Goal: Find specific page/section: Find specific page/section

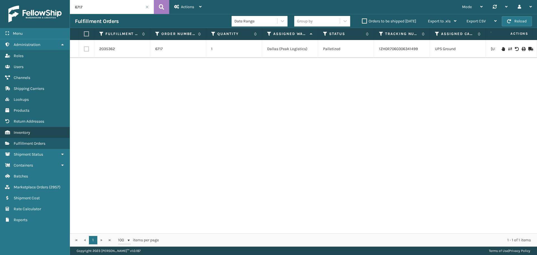
click at [13, 132] on link "Inventory Inventory" at bounding box center [35, 132] width 70 height 11
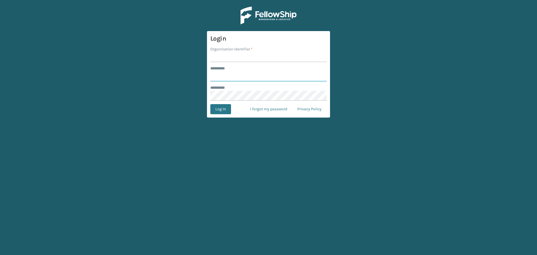
type input "*********"
click at [224, 59] on input "Organization Identifier *" at bounding box center [268, 57] width 116 height 10
type input "[PERSON_NAME]"
click at [223, 109] on button "Log In" at bounding box center [220, 109] width 21 height 10
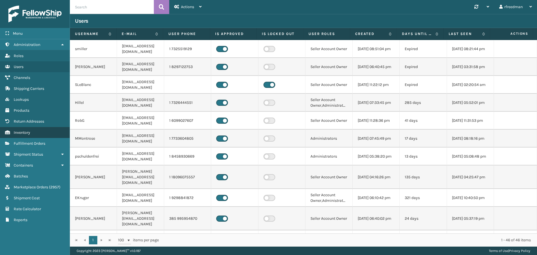
click at [26, 135] on span "Inventory" at bounding box center [22, 132] width 17 height 5
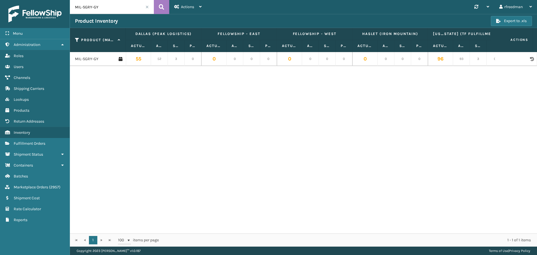
drag, startPoint x: 106, startPoint y: 6, endPoint x: 59, endPoint y: 13, distance: 47.1
click at [59, 0] on div "Menu Administration Roles Users Channels Shipping Carriers Lookups Products Ret…" at bounding box center [268, 0] width 537 height 0
paste input "MT-CLC-10-K-CAC"
type input "MIL-MT-CLC-10-K-CAC"
